Goal: Task Accomplishment & Management: Manage account settings

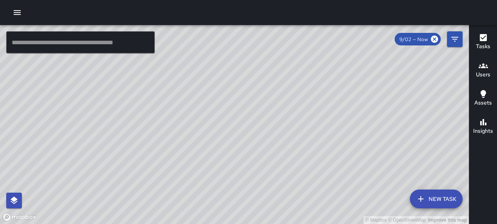
scroll to position [4659, 0]
drag, startPoint x: 270, startPoint y: 102, endPoint x: 333, endPoint y: 90, distance: 64.3
click at [332, 91] on div "© Mapbox © OpenStreetMap Improve this map" at bounding box center [234, 124] width 469 height 199
click at [480, 39] on icon "button" at bounding box center [483, 37] width 7 height 7
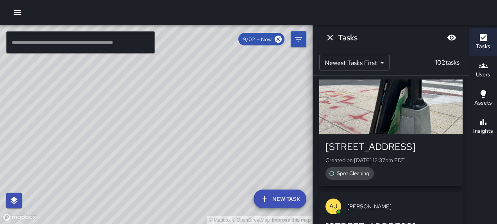
scroll to position [2542, 0]
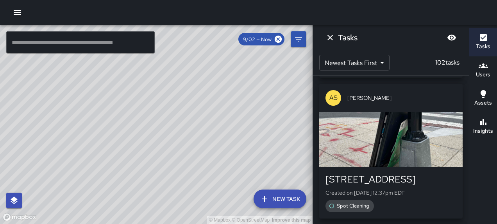
click at [394, 131] on div "button" at bounding box center [392, 139] width 144 height 55
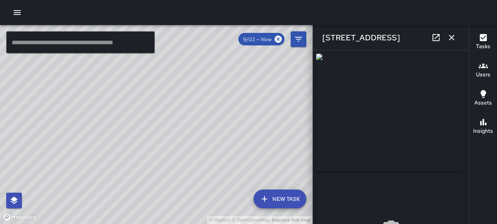
type input "**********"
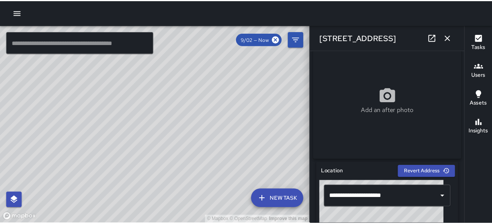
scroll to position [0, 0]
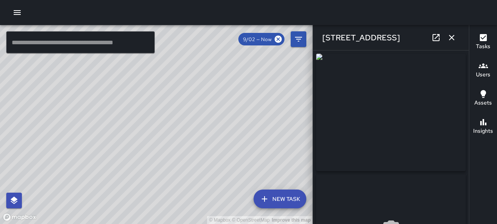
click at [449, 38] on icon "button" at bounding box center [451, 37] width 5 height 5
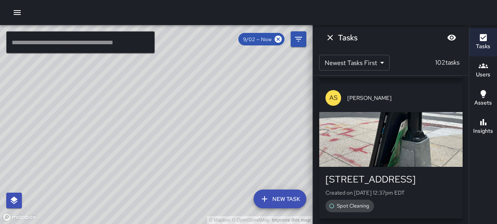
click at [19, 10] on icon "button" at bounding box center [17, 12] width 7 height 5
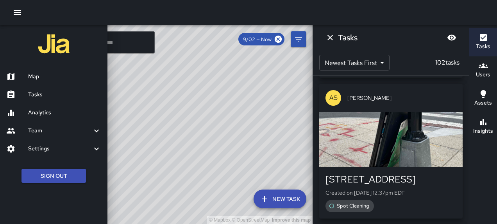
click at [51, 94] on h6 "Tasks" at bounding box center [64, 94] width 73 height 9
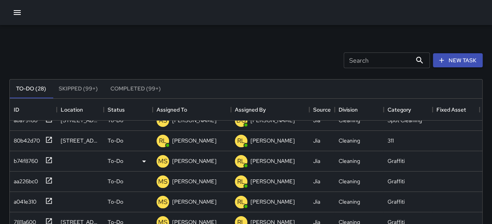
scroll to position [78, 0]
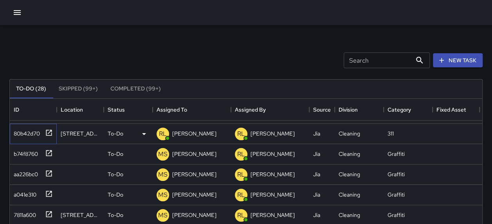
click at [50, 132] on icon at bounding box center [49, 133] width 8 height 8
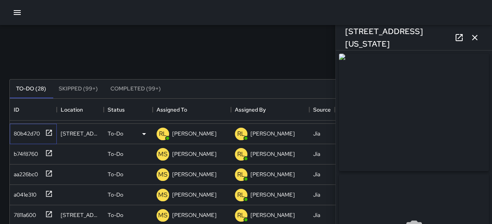
type input "**********"
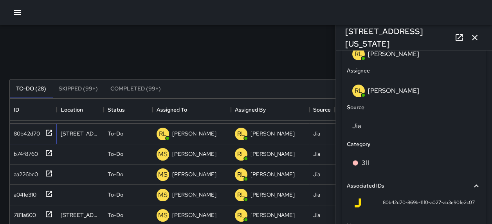
scroll to position [537, 0]
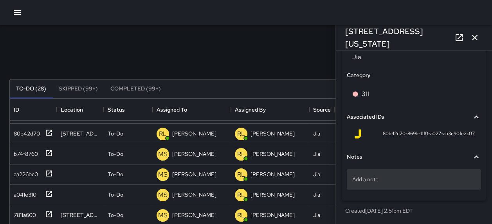
click at [411, 181] on p "Add a note" at bounding box center [413, 179] width 123 height 8
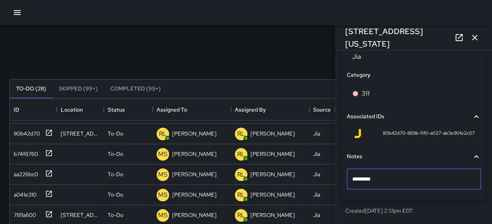
type textarea "**********"
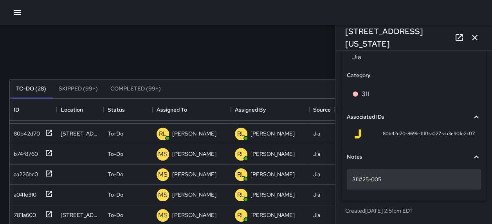
click at [382, 178] on p "311#25-005" at bounding box center [413, 179] width 123 height 8
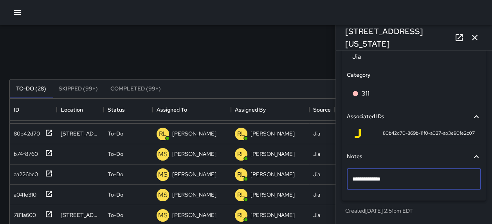
type textarea "**********"
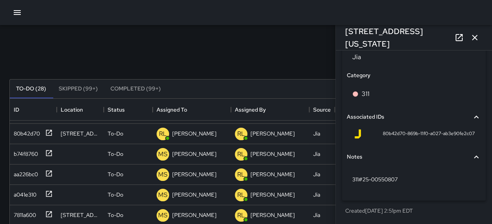
click at [470, 35] on icon "button" at bounding box center [474, 37] width 9 height 9
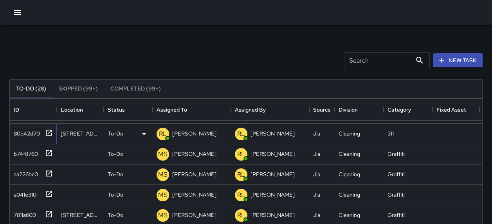
click at [50, 131] on icon at bounding box center [49, 133] width 8 height 8
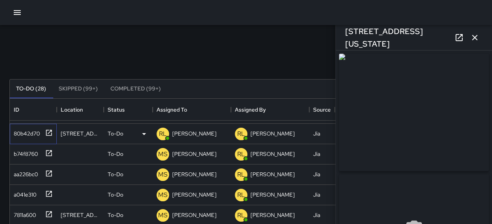
type input "**********"
click at [479, 76] on div "**********" at bounding box center [414, 136] width 156 height 173
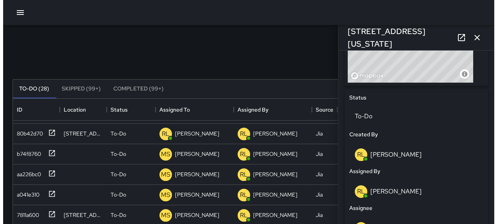
scroll to position [357, 0]
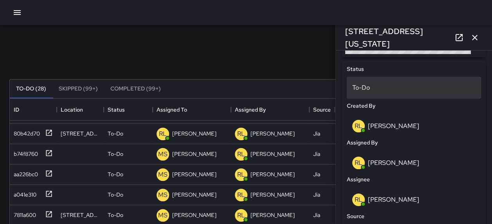
click at [394, 91] on p "To-Do" at bounding box center [413, 87] width 123 height 9
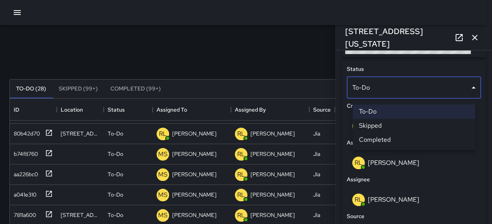
scroll to position [6, 6]
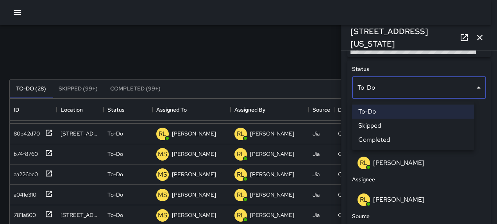
click at [392, 139] on li "Completed" at bounding box center [413, 140] width 122 height 14
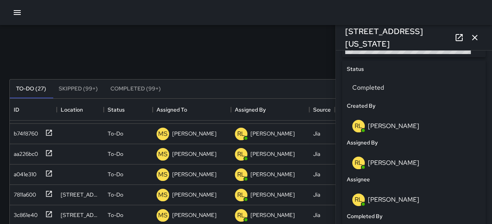
click at [472, 39] on icon "button" at bounding box center [474, 37] width 5 height 5
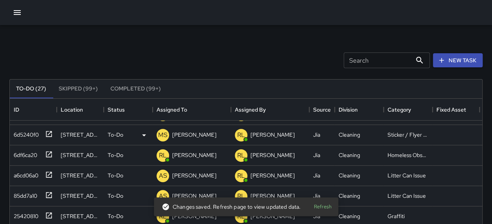
scroll to position [246, 0]
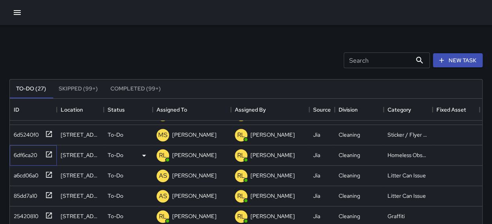
click at [51, 150] on icon at bounding box center [49, 154] width 8 height 8
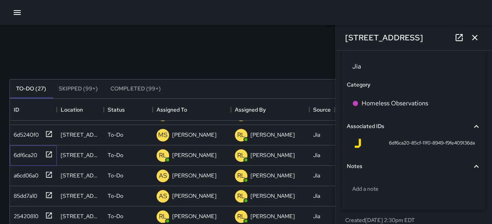
scroll to position [537, 0]
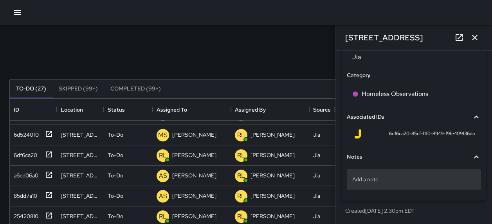
click at [410, 181] on p "Add a note" at bounding box center [413, 179] width 123 height 8
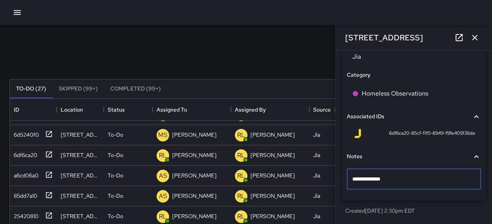
type textarea "**********"
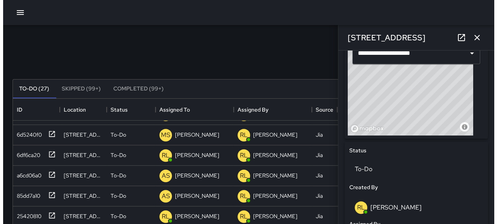
scroll to position [261, 0]
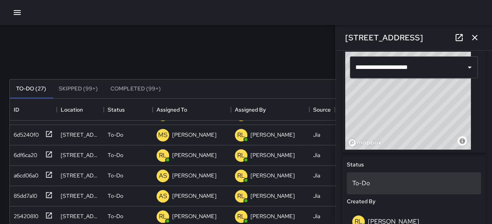
click at [374, 181] on div "To-Do" at bounding box center [413, 183] width 134 height 22
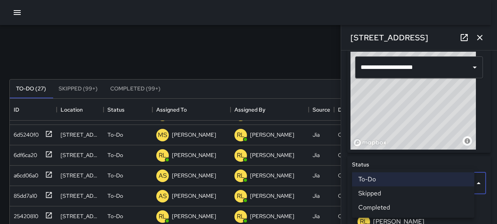
click at [392, 205] on li "Completed" at bounding box center [413, 207] width 122 height 14
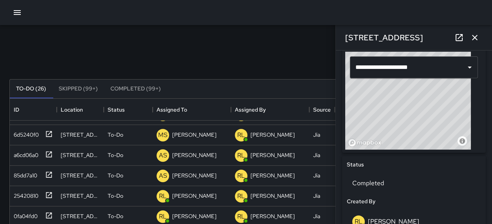
scroll to position [225, 0]
click at [470, 35] on icon "button" at bounding box center [474, 37] width 9 height 9
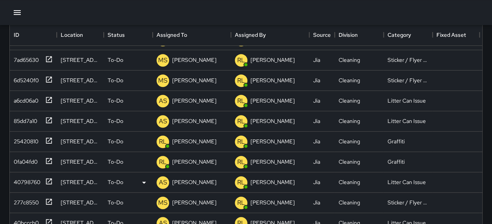
scroll to position [78, 0]
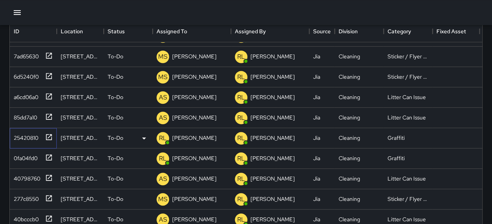
click at [51, 133] on icon at bounding box center [49, 137] width 8 height 8
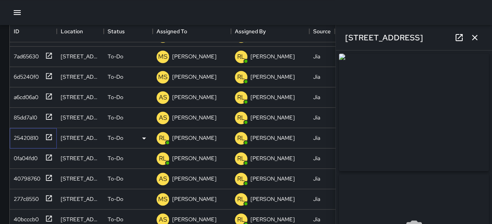
type input "**********"
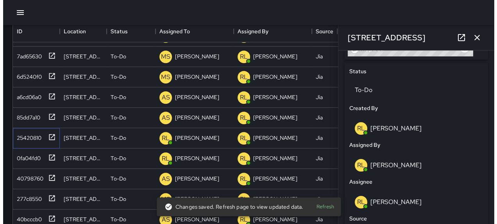
scroll to position [357, 0]
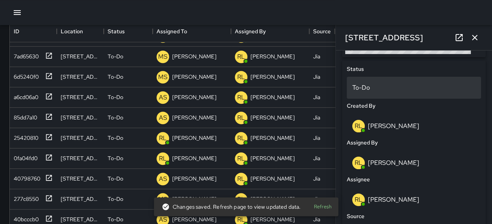
click at [390, 90] on p "To-Do" at bounding box center [413, 87] width 123 height 9
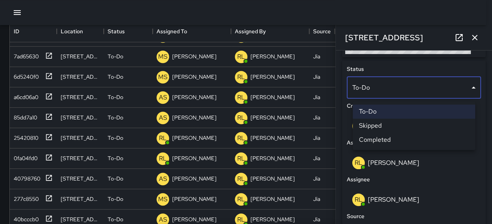
scroll to position [6, 6]
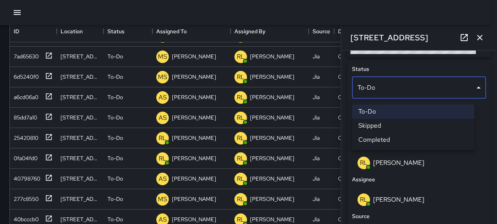
click at [385, 123] on li "Skipped" at bounding box center [413, 125] width 122 height 14
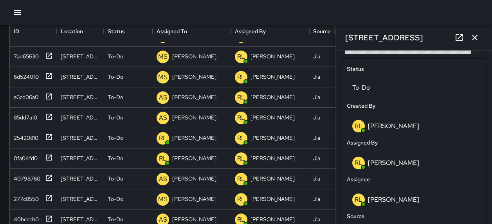
scroll to position [205, 0]
click at [48, 153] on icon at bounding box center [49, 157] width 8 height 8
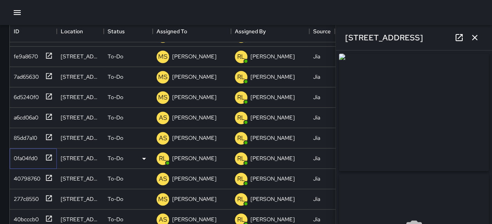
type input "**********"
click at [472, 36] on icon "button" at bounding box center [474, 37] width 5 height 5
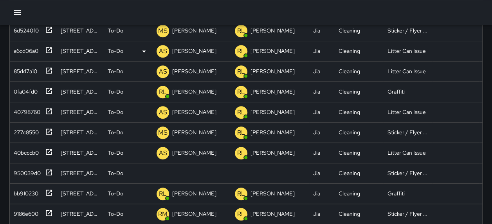
scroll to position [156, 0]
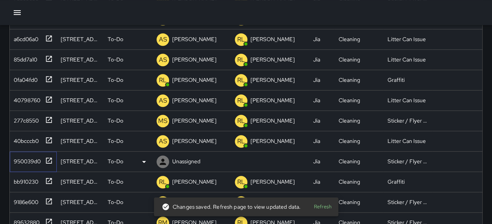
click at [48, 156] on icon at bounding box center [49, 160] width 8 height 8
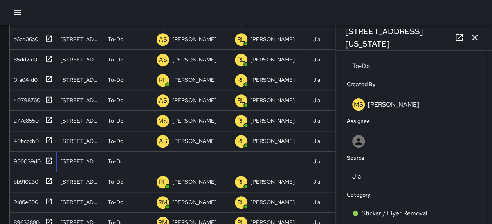
scroll to position [382, 0]
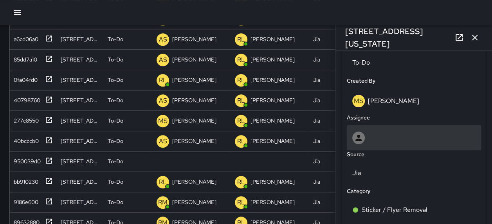
click at [397, 140] on div at bounding box center [413, 137] width 123 height 13
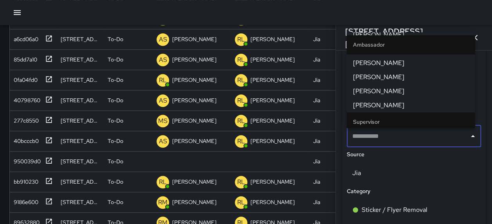
scroll to position [156, 0]
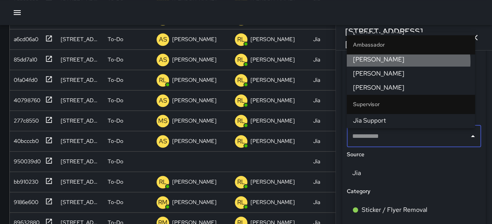
click at [403, 62] on span "[PERSON_NAME]" at bounding box center [410, 59] width 116 height 9
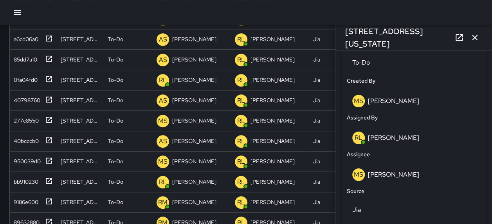
click at [471, 34] on icon "button" at bounding box center [474, 37] width 9 height 9
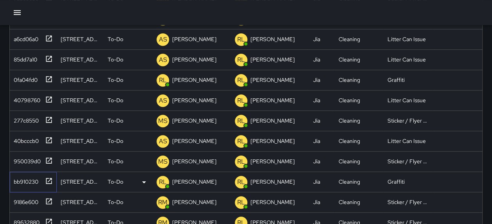
click at [48, 177] on icon at bounding box center [49, 181] width 8 height 8
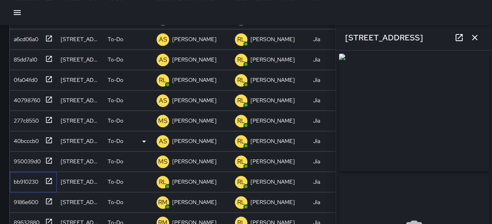
type input "**********"
click at [470, 37] on icon "button" at bounding box center [474, 37] width 9 height 9
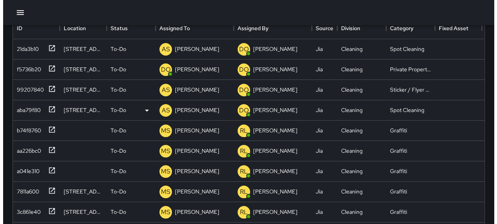
scroll to position [0, 0]
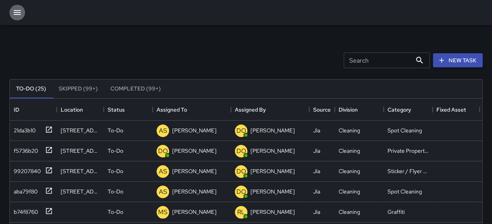
click at [18, 13] on icon "button" at bounding box center [17, 12] width 7 height 5
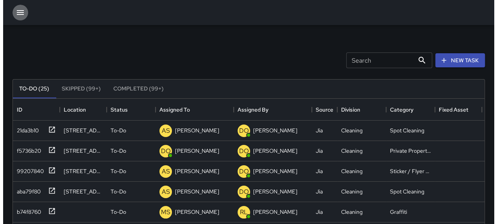
scroll to position [6, 6]
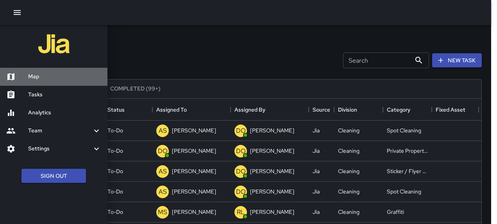
click at [43, 72] on h6 "Map" at bounding box center [64, 76] width 73 height 9
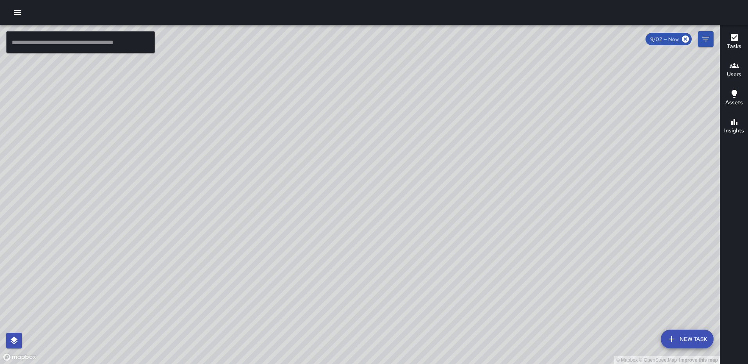
click at [497, 33] on div "Tasks" at bounding box center [734, 42] width 14 height 18
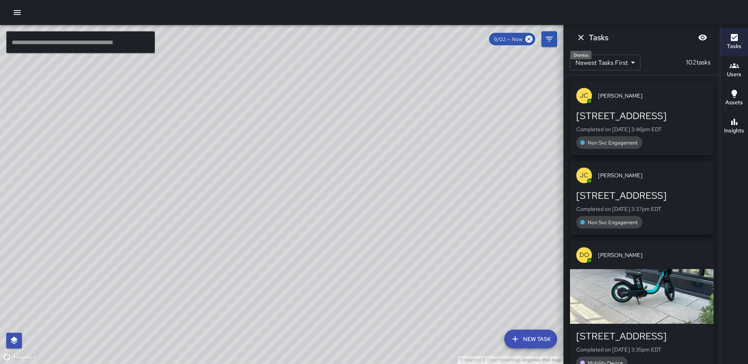
click at [497, 39] on icon "Dismiss" at bounding box center [580, 37] width 5 height 5
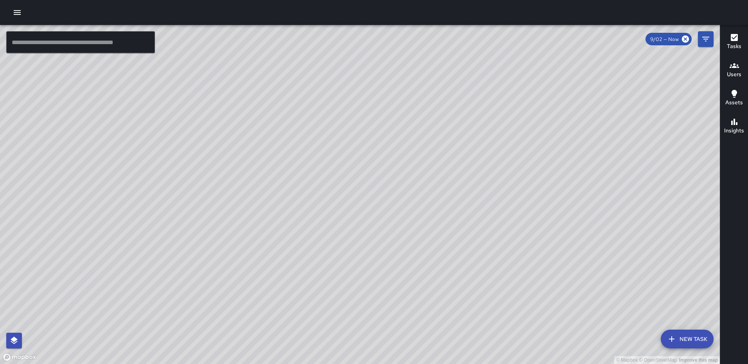
drag, startPoint x: 453, startPoint y: 101, endPoint x: 426, endPoint y: 168, distance: 71.9
click at [426, 168] on div "© Mapbox © OpenStreetMap Improve this map" at bounding box center [360, 194] width 720 height 339
drag, startPoint x: 426, startPoint y: 169, endPoint x: 410, endPoint y: 207, distance: 42.1
click at [410, 207] on div "© Mapbox © OpenStreetMap Improve this map" at bounding box center [360, 194] width 720 height 339
click at [497, 223] on div "© Mapbox © OpenStreetMap Improve this map" at bounding box center [360, 194] width 720 height 339
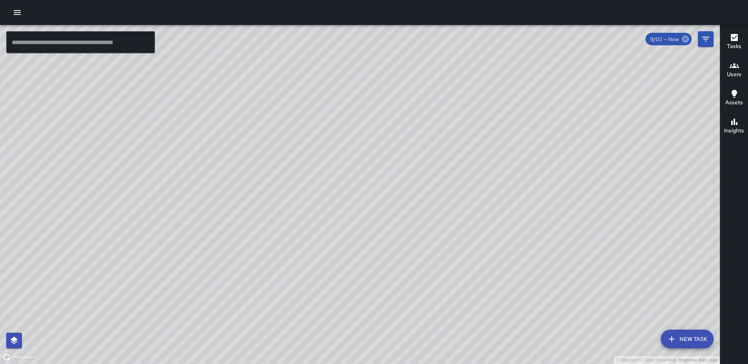
click at [497, 38] on icon at bounding box center [685, 39] width 7 height 7
